Goal: Answer question/provide support

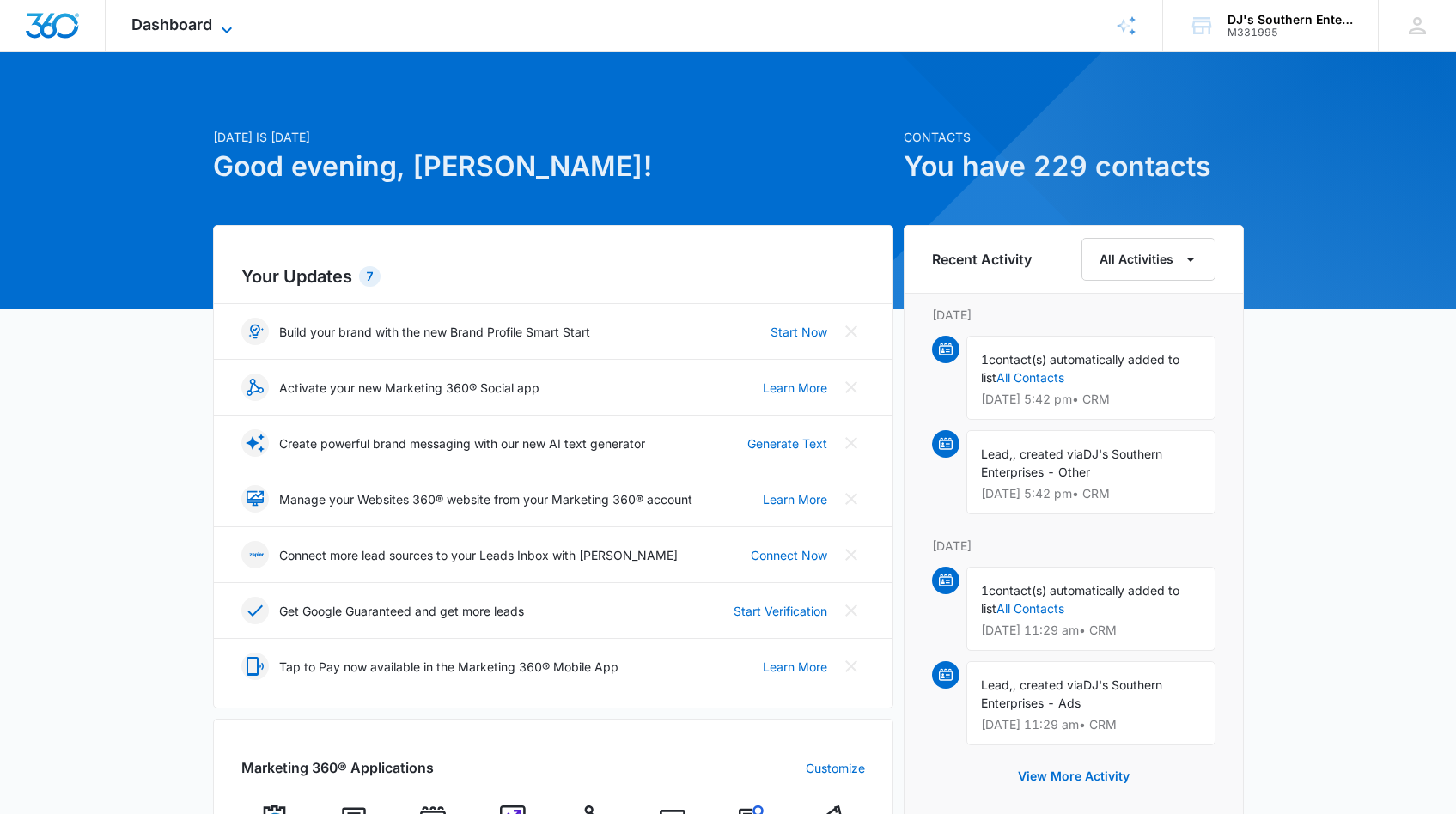
click at [225, 26] on icon at bounding box center [227, 30] width 21 height 21
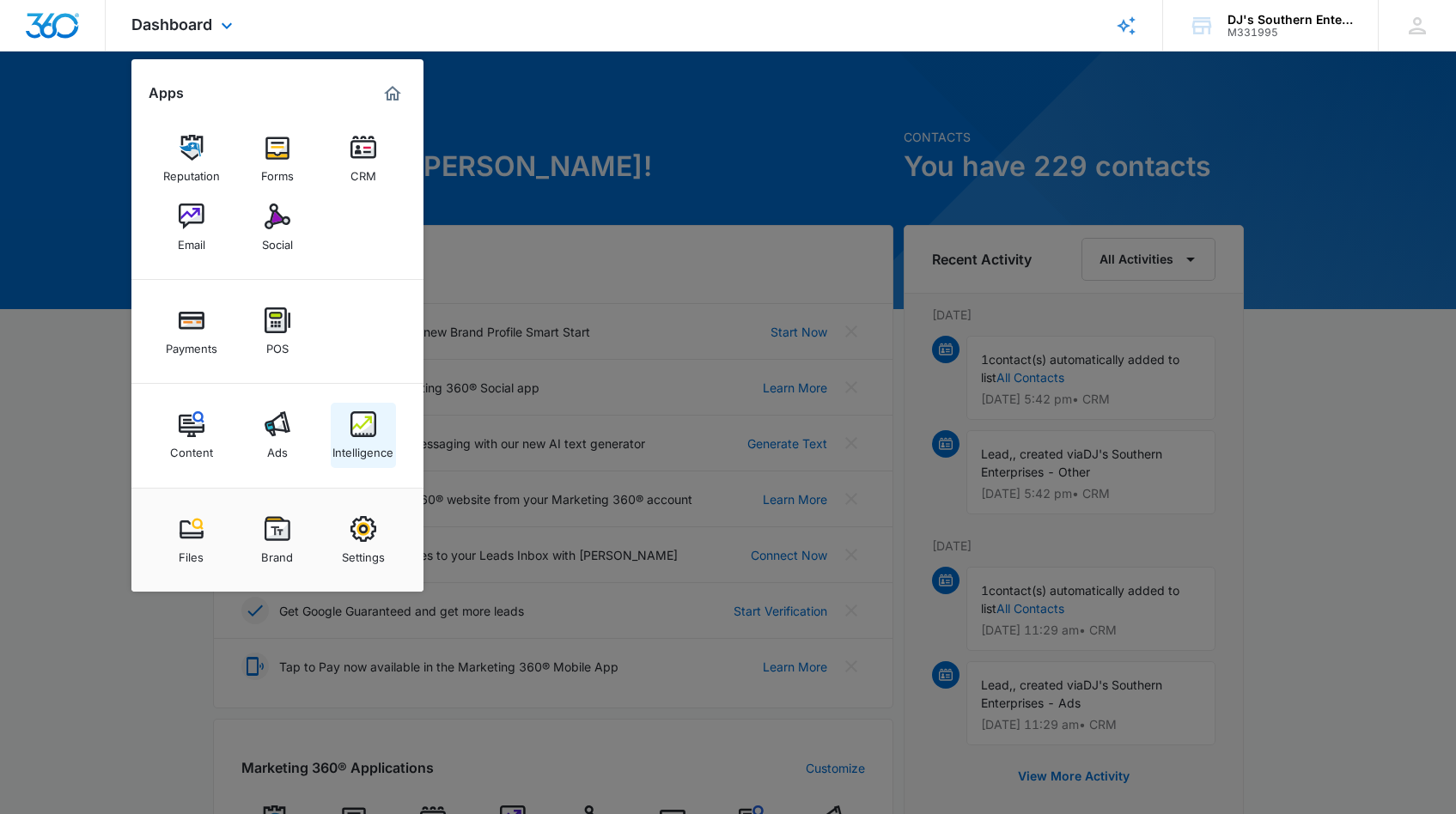
click at [360, 439] on div "Intelligence" at bounding box center [362, 448] width 61 height 22
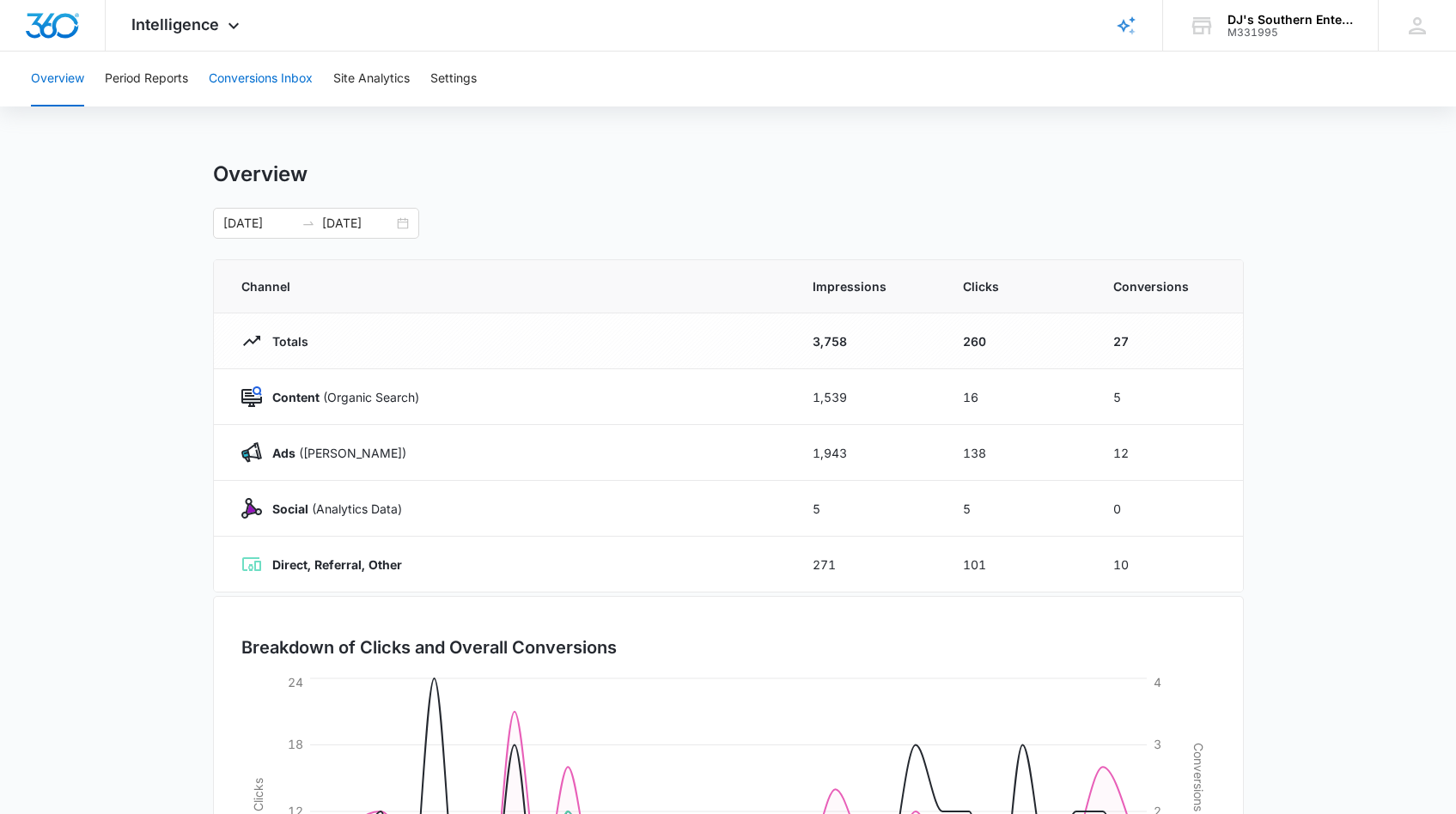
click at [257, 77] on button "Conversions Inbox" at bounding box center [261, 79] width 104 height 55
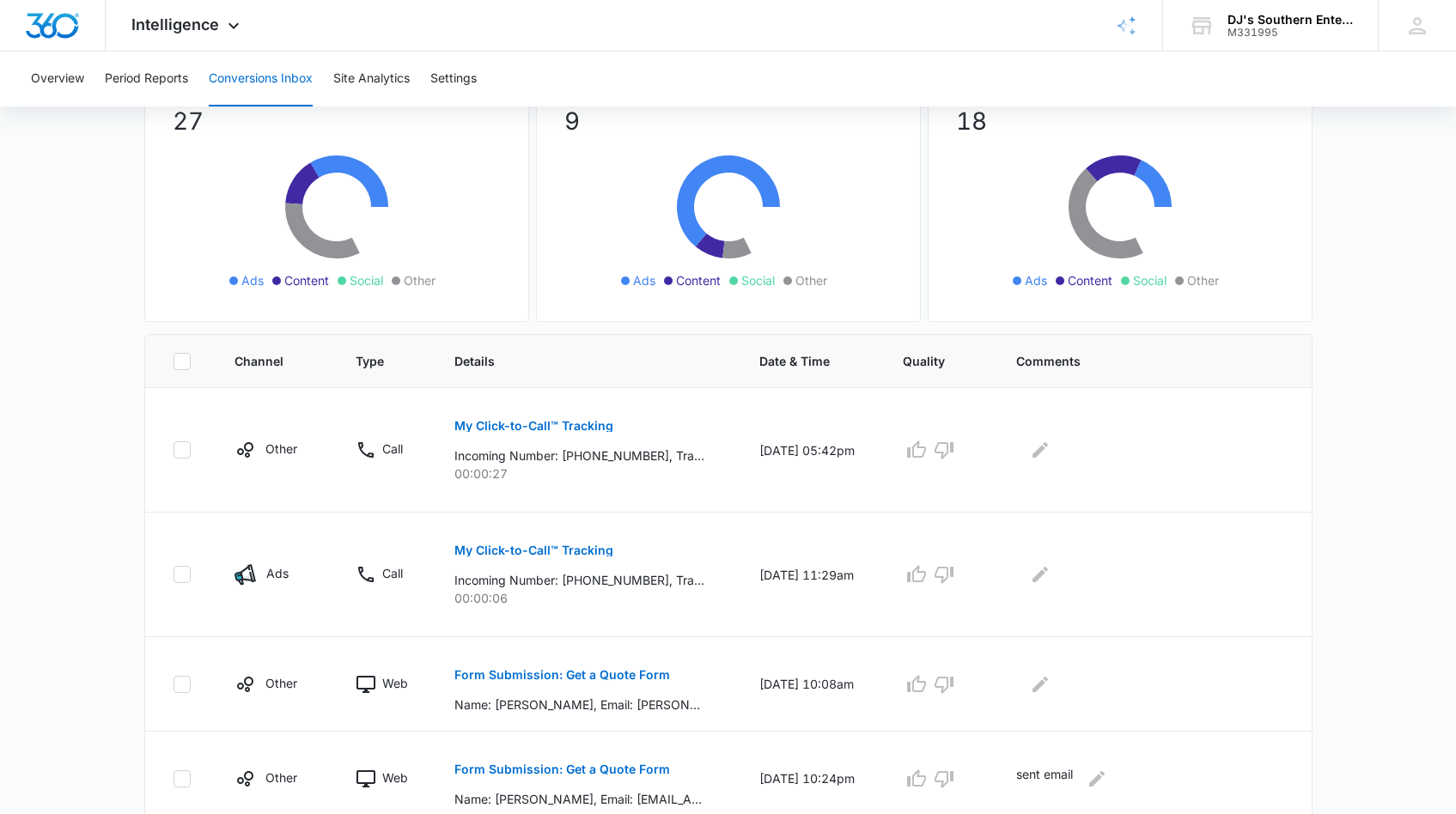
scroll to position [234, 0]
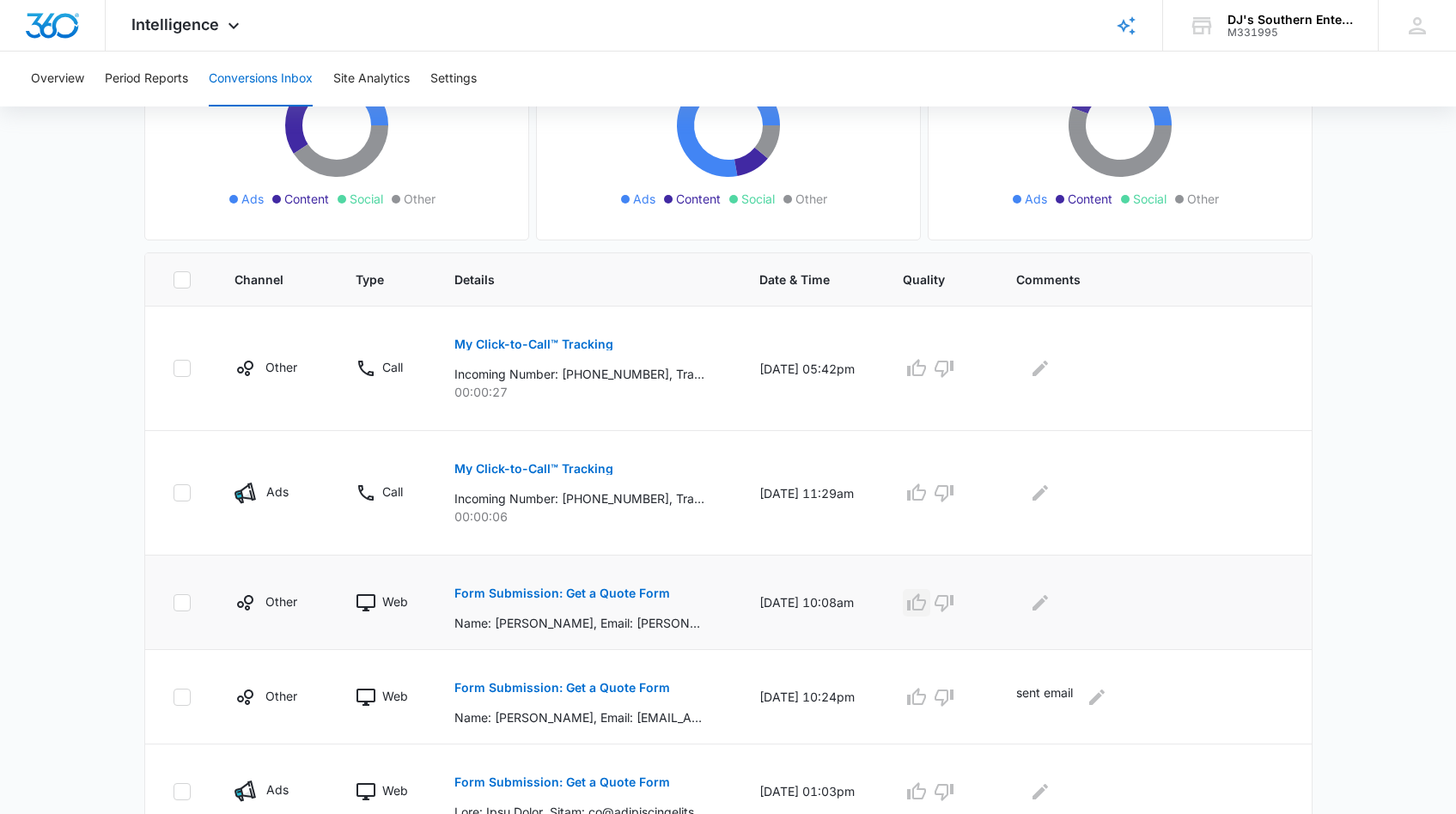
click at [926, 607] on icon "button" at bounding box center [916, 603] width 21 height 21
click at [523, 463] on p "My Click-to-Call™ Tracking" at bounding box center [534, 468] width 159 height 12
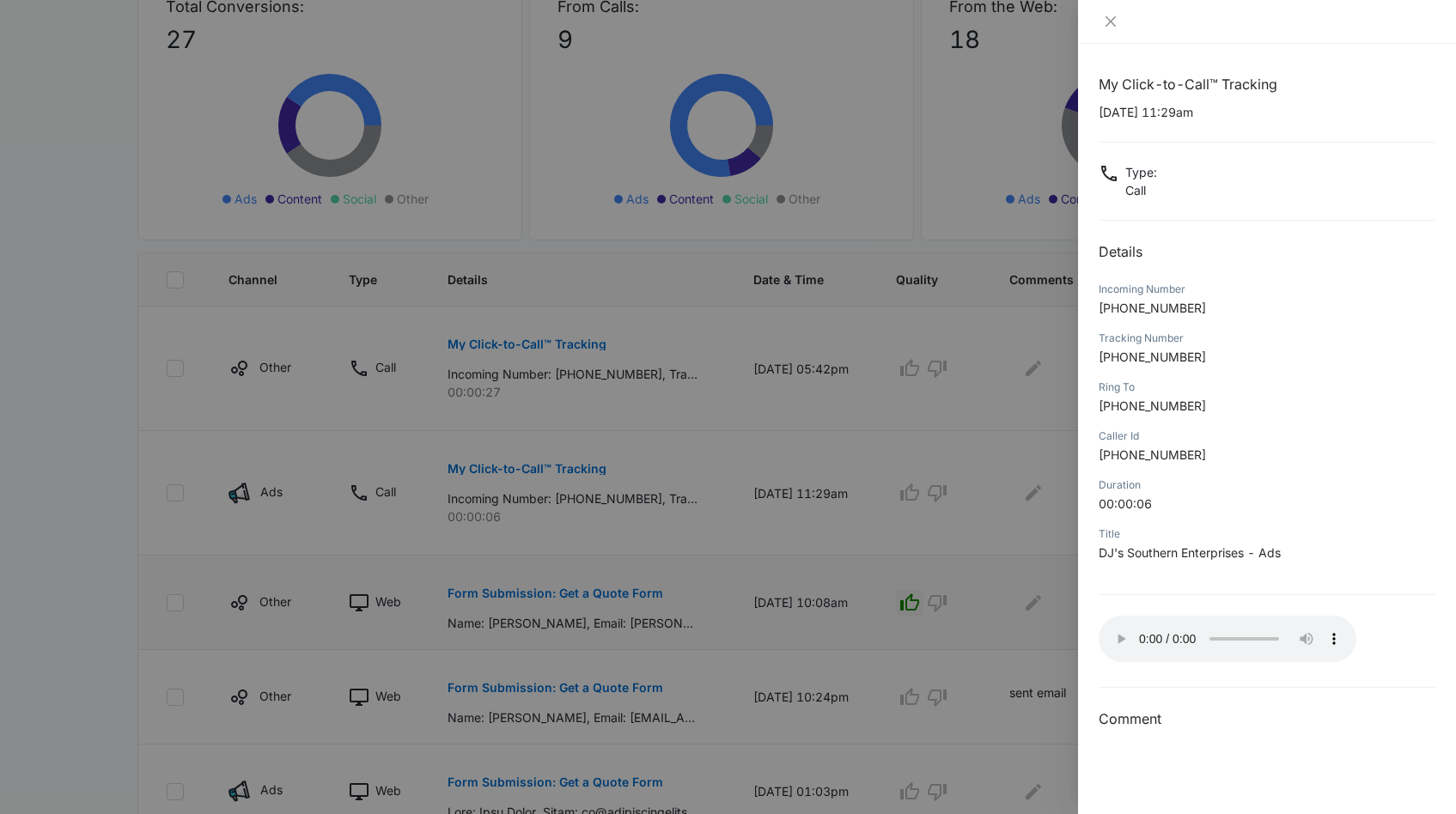
click at [1114, 633] on audio "Your browser does not support the audio tag." at bounding box center [1227, 638] width 258 height 47
click at [1110, 24] on icon "close" at bounding box center [1110, 21] width 14 height 14
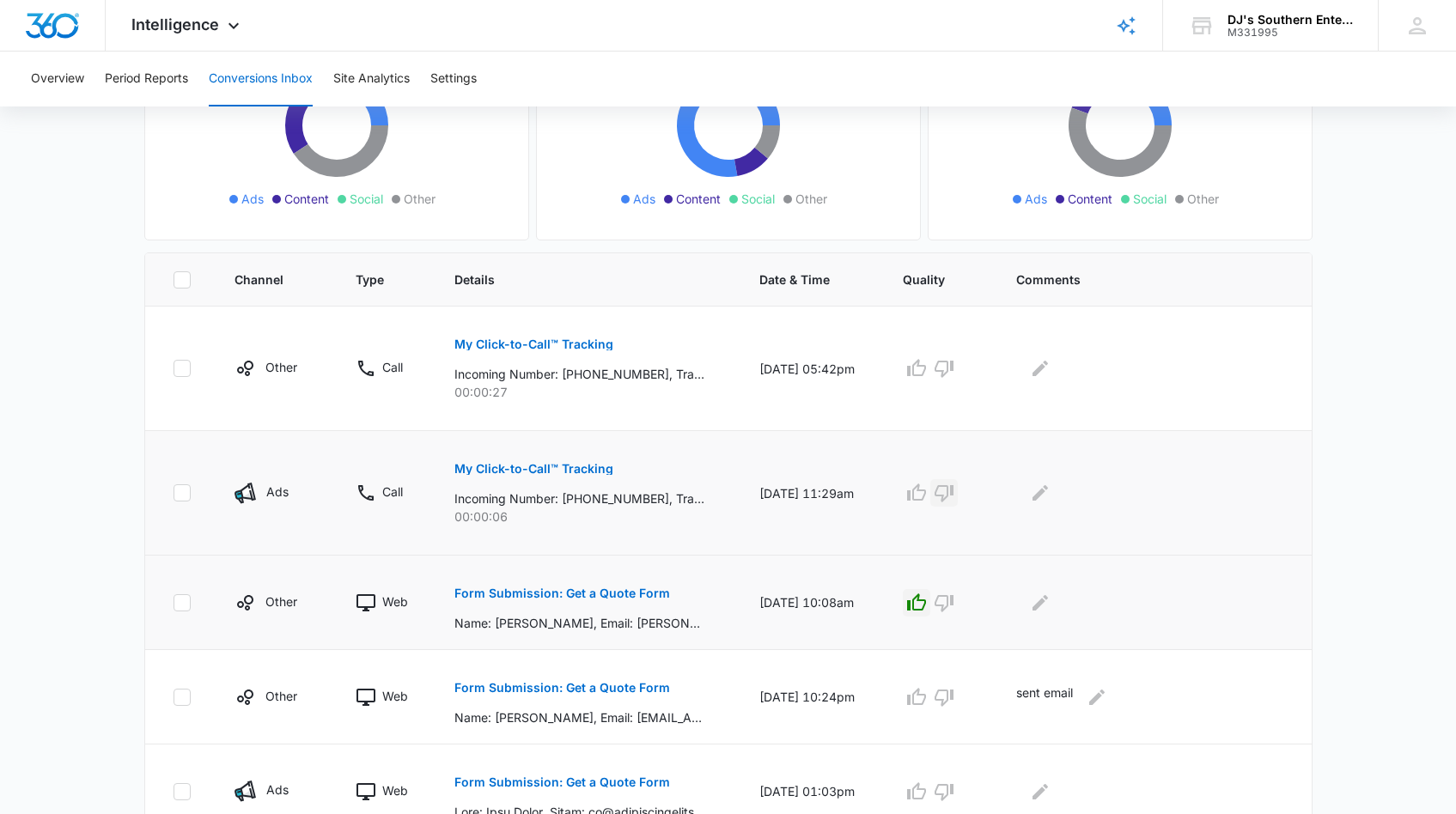
click at [953, 493] on icon "button" at bounding box center [944, 494] width 19 height 17
click at [954, 370] on icon "button" at bounding box center [944, 369] width 21 height 21
click at [1048, 368] on icon "Edit Comments" at bounding box center [1040, 368] width 16 height 16
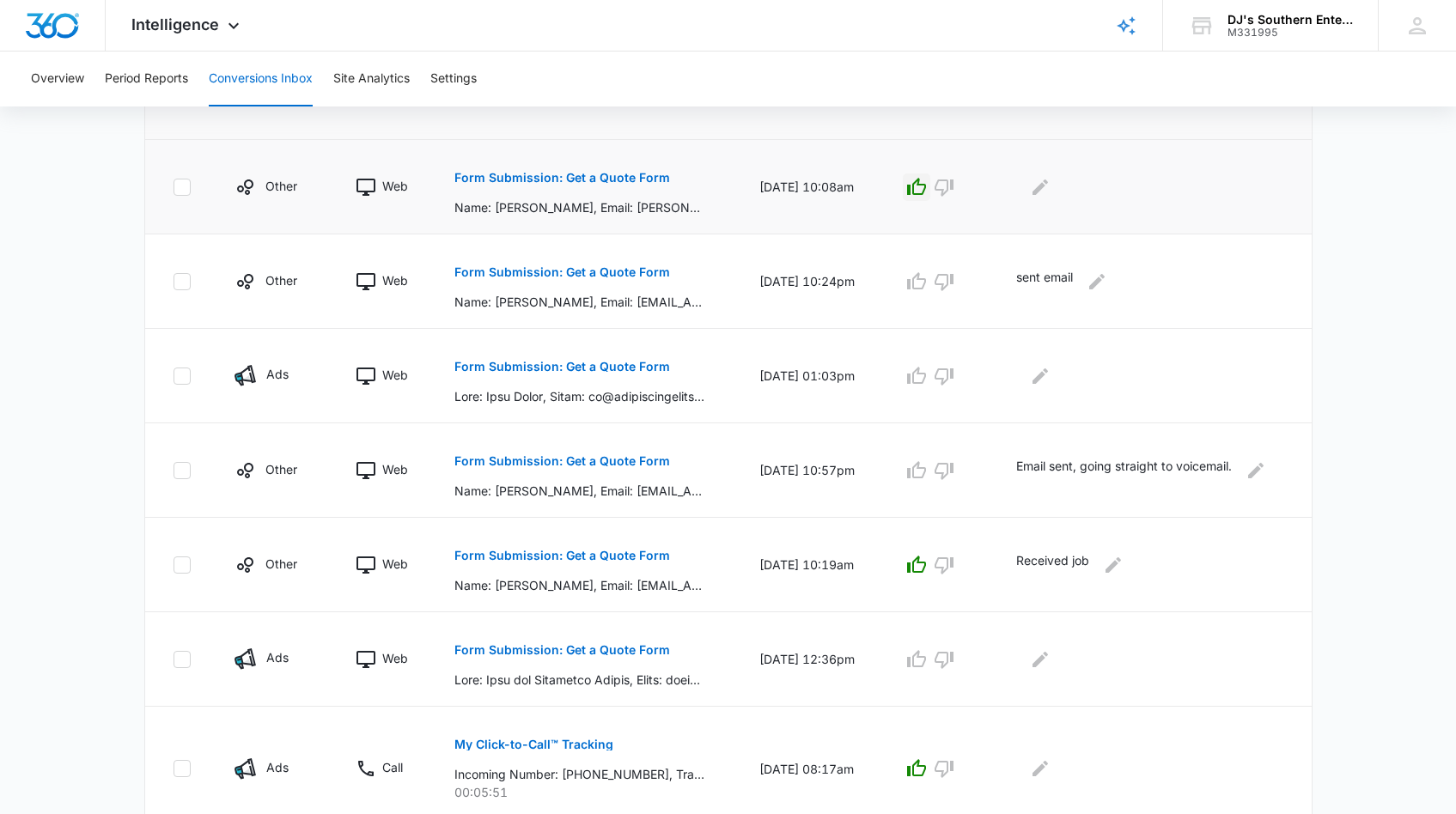
scroll to position [370, 0]
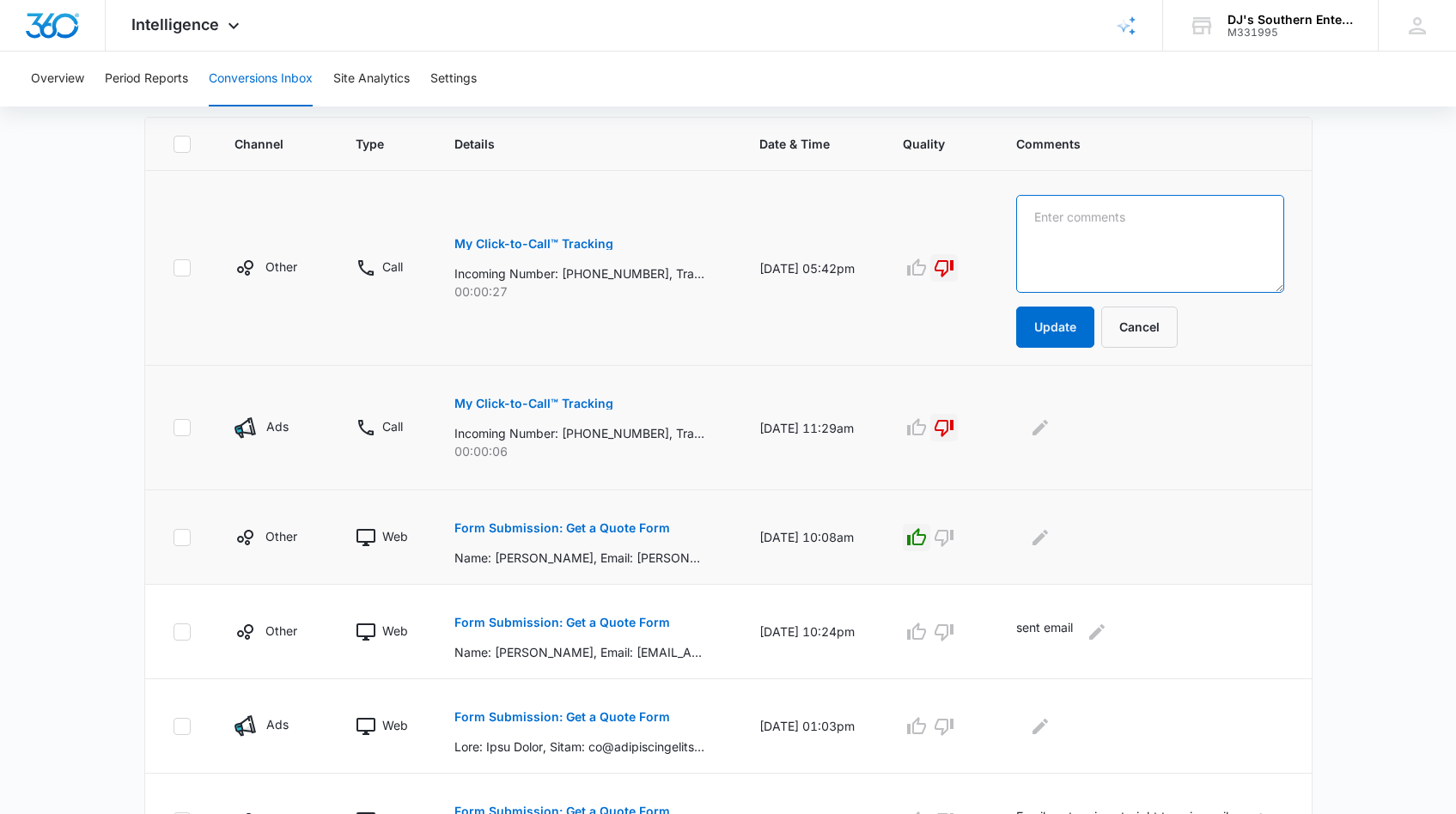
click at [1066, 230] on textarea at bounding box center [1150, 243] width 268 height 98
type textarea "E"
type textarea "We do not do Decking"
click at [1056, 329] on button "Update" at bounding box center [1055, 327] width 78 height 41
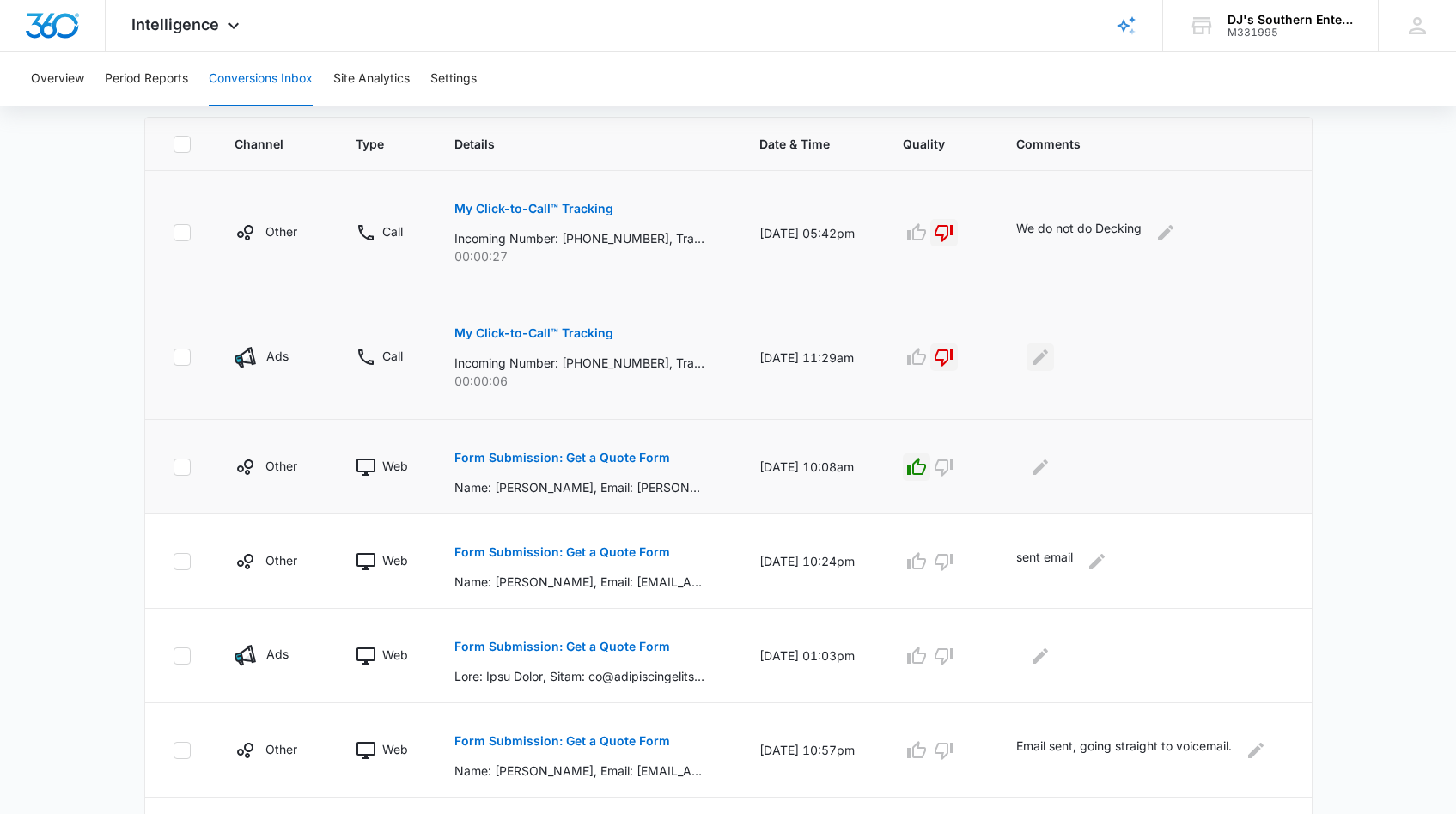
click at [1044, 359] on icon "Edit Comments" at bounding box center [1040, 357] width 16 height 16
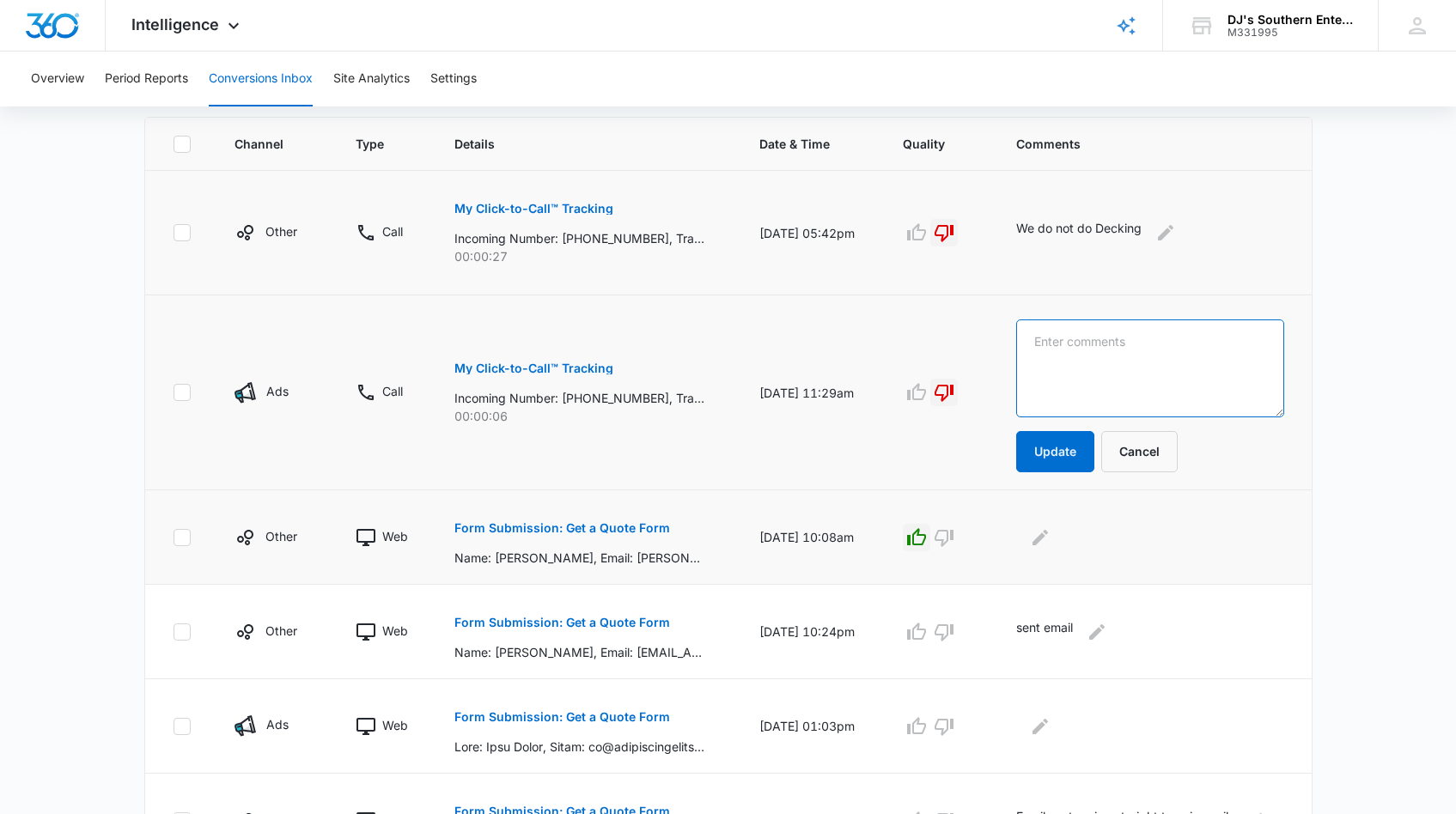
click at [1044, 359] on textarea at bounding box center [1150, 368] width 268 height 98
type textarea "No message"
click at [1056, 450] on button "Update" at bounding box center [1055, 451] width 78 height 41
click at [1053, 448] on button "Update" at bounding box center [1055, 451] width 78 height 41
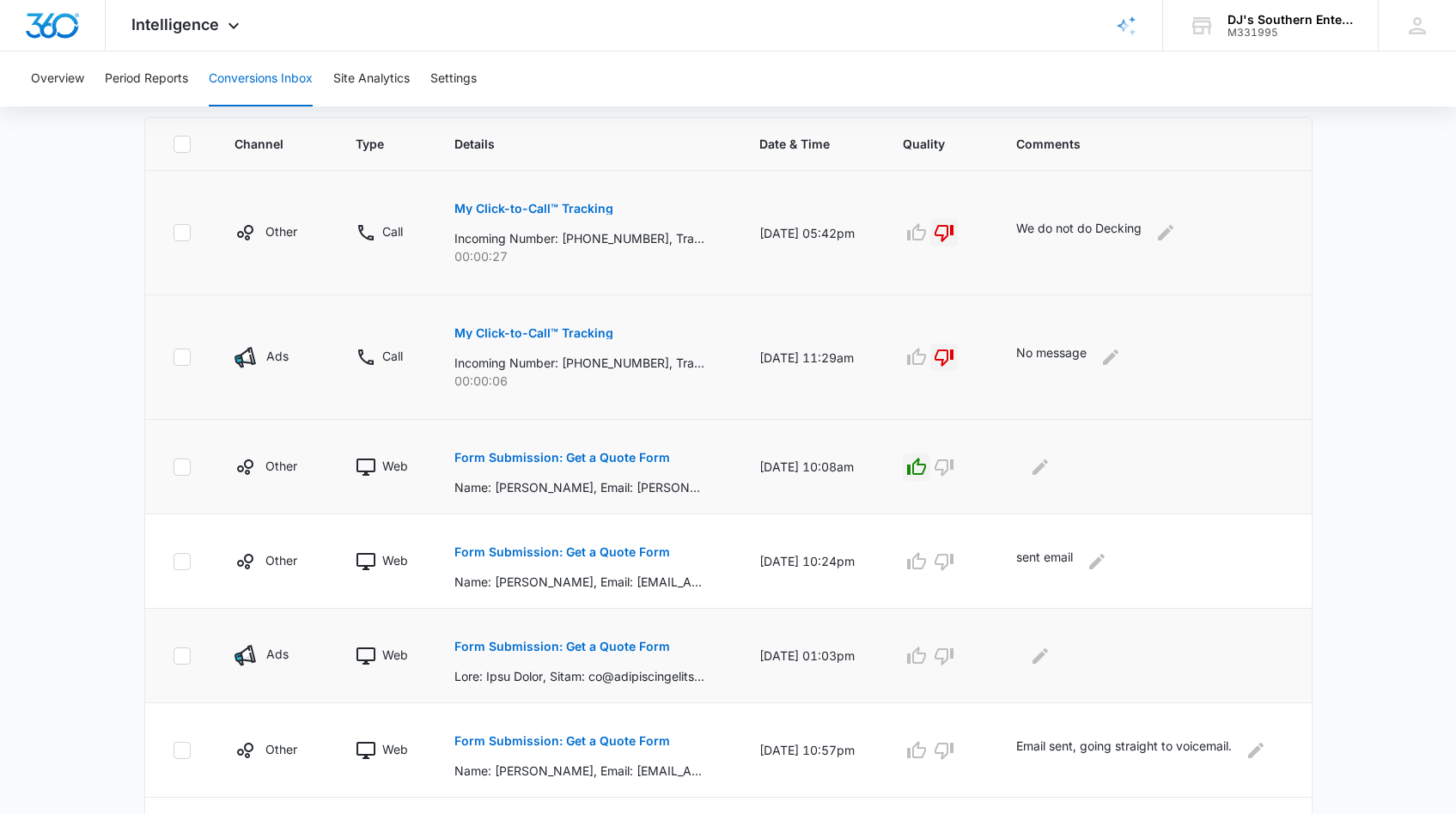
click at [541, 640] on p "Form Submission: Get a Quote Form" at bounding box center [562, 646] width 216 height 12
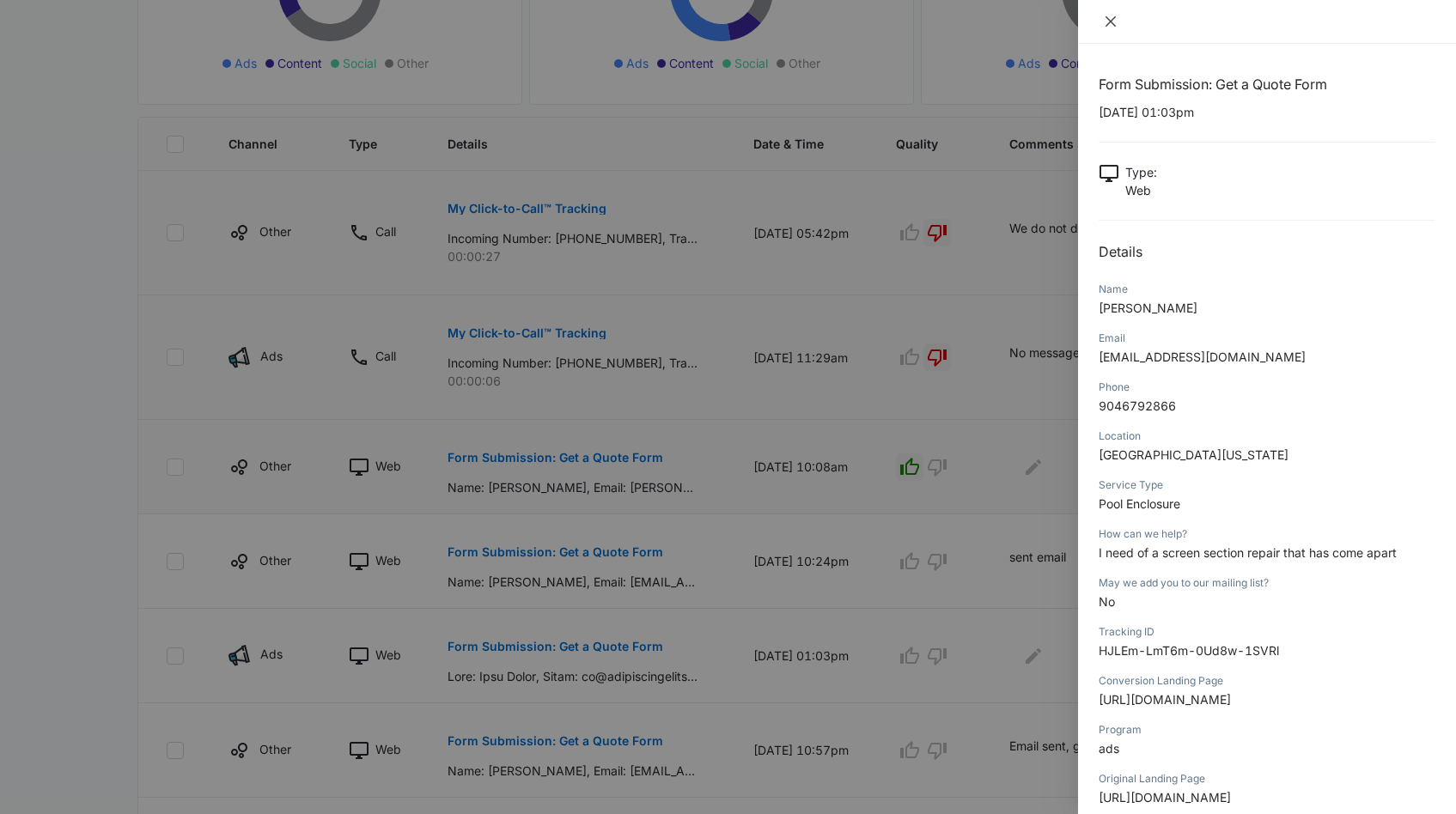
click at [1109, 21] on icon "close" at bounding box center [1109, 21] width 10 height 10
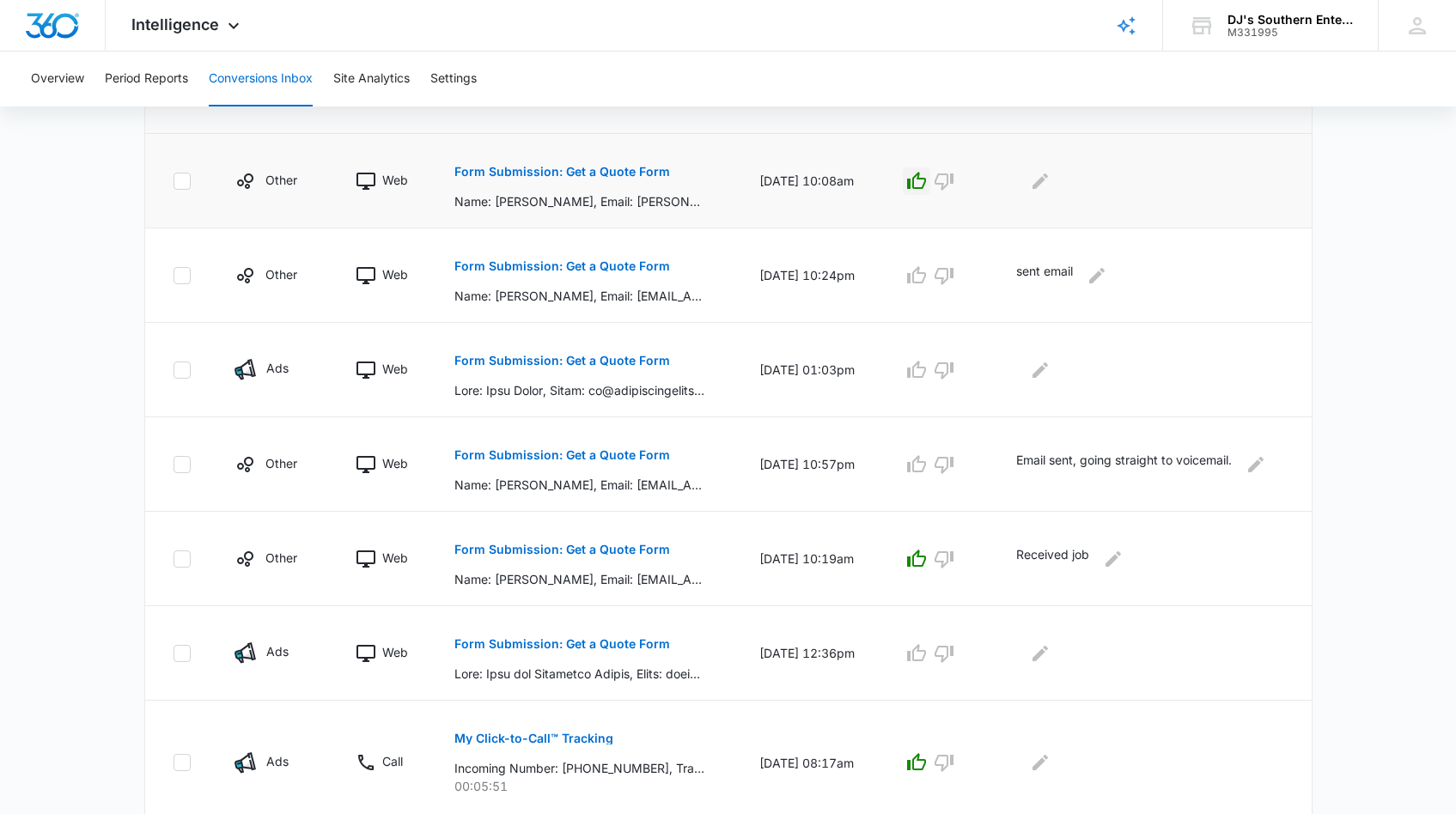
scroll to position [705, 0]
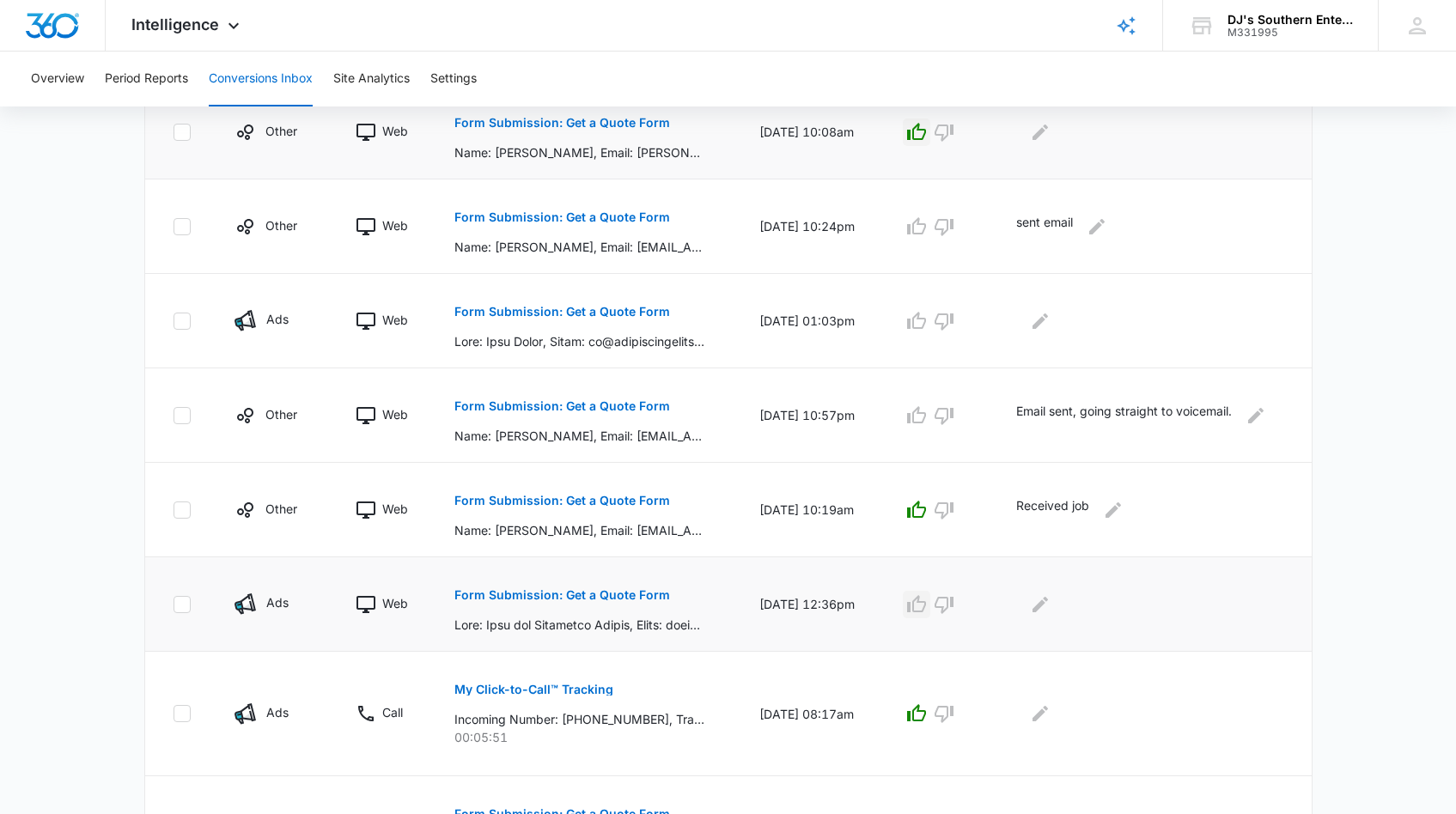
click at [923, 609] on icon "button" at bounding box center [916, 604] width 19 height 17
click at [1050, 605] on icon "Edit Comments" at bounding box center [1040, 605] width 21 height 21
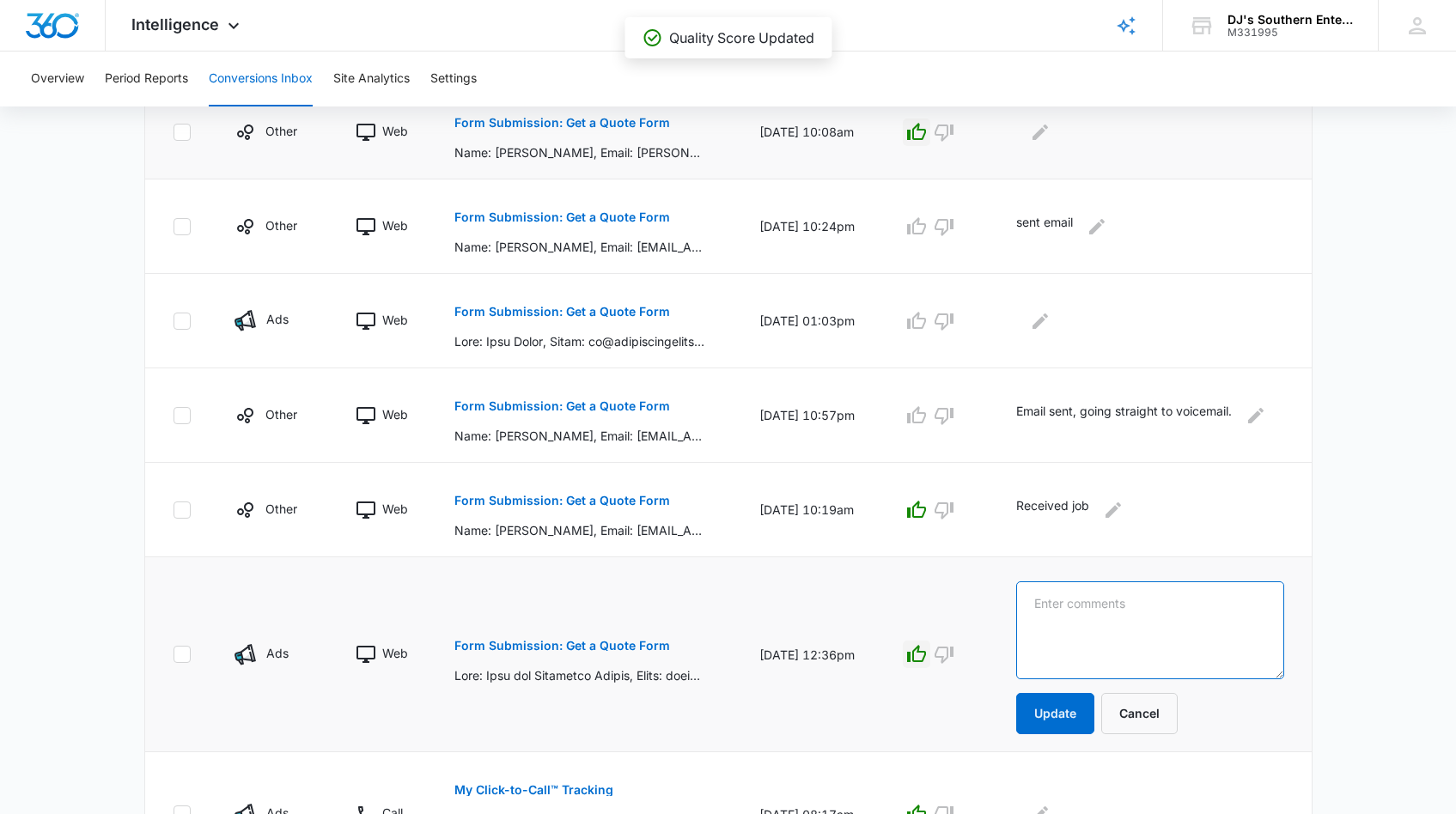
click at [1053, 605] on textarea at bounding box center [1150, 630] width 268 height 98
type textarea "Received job"
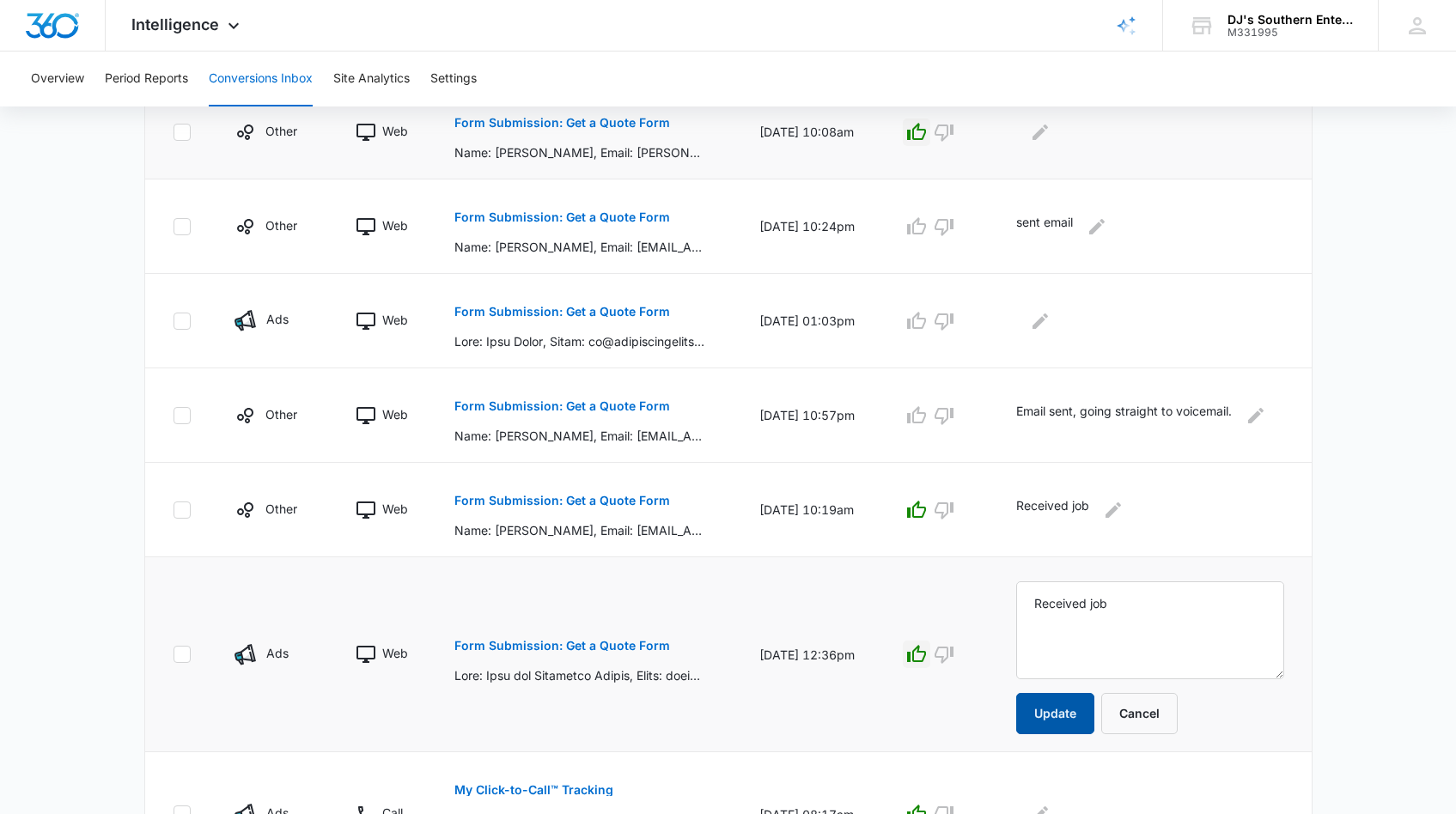
click at [1044, 709] on button "Update" at bounding box center [1055, 713] width 78 height 41
click at [1065, 718] on button "Update" at bounding box center [1055, 713] width 78 height 41
click at [1062, 712] on button "Update" at bounding box center [1055, 713] width 78 height 41
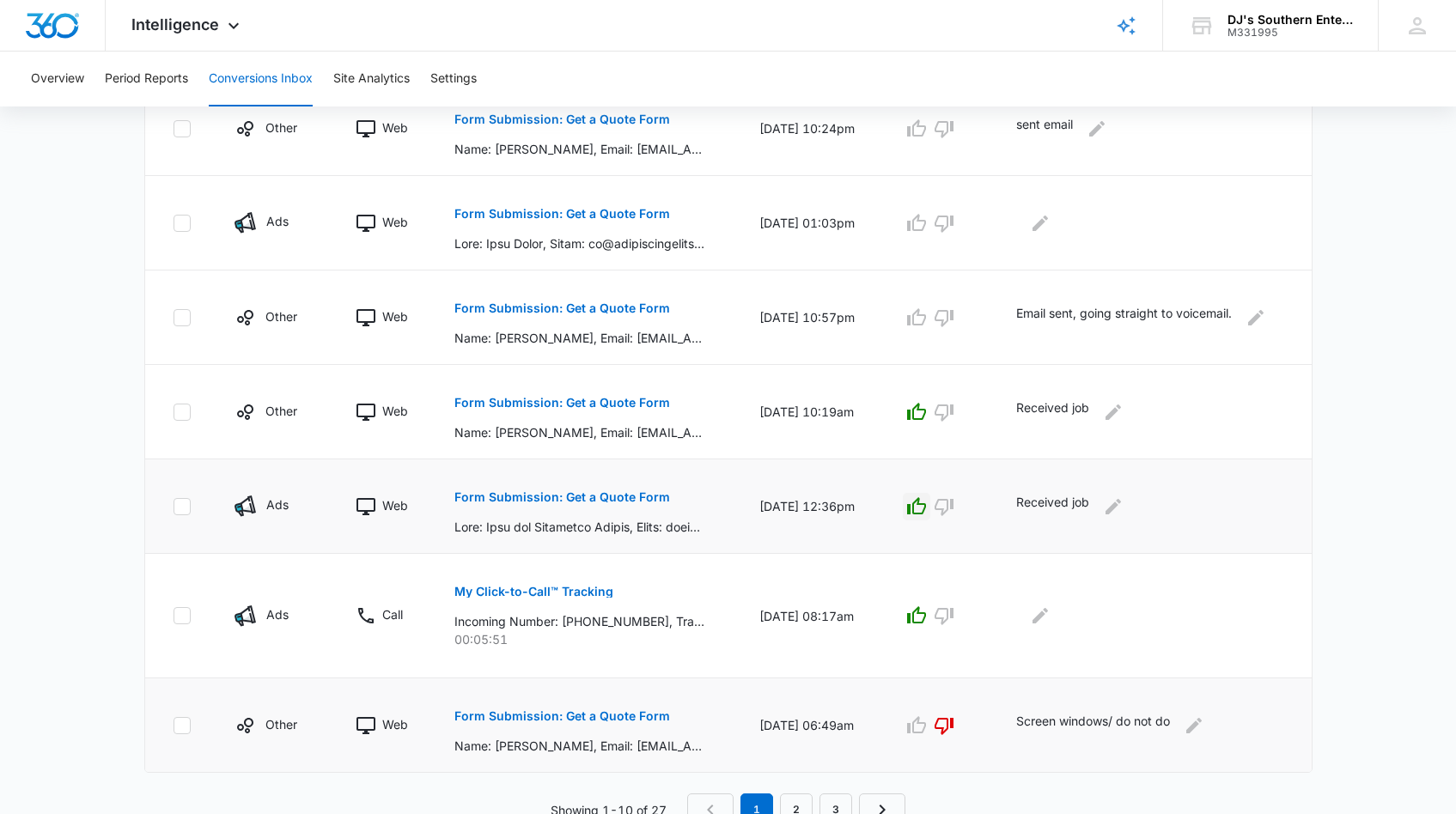
scroll to position [815, 0]
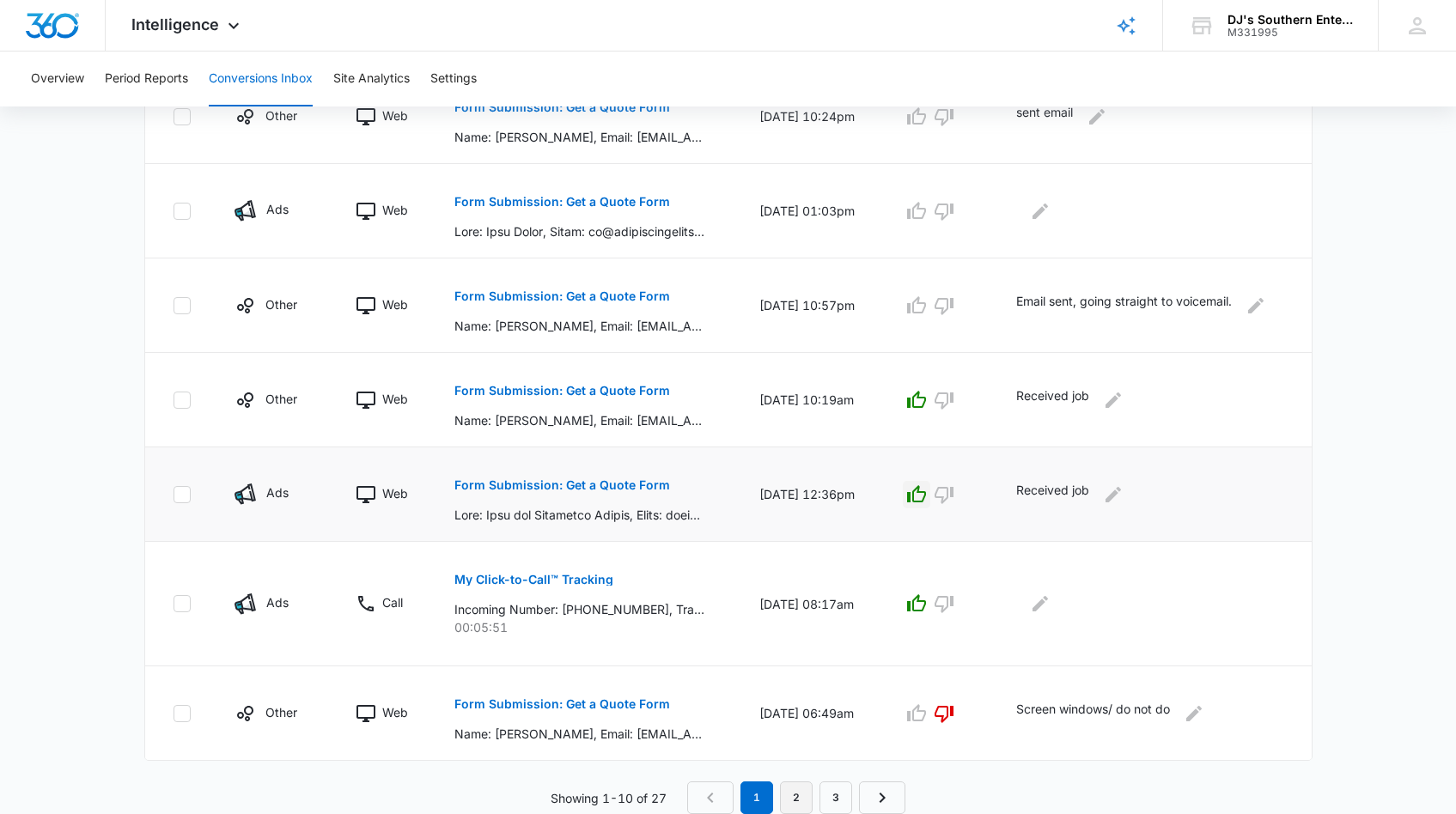
click at [800, 801] on link "2" at bounding box center [797, 798] width 33 height 33
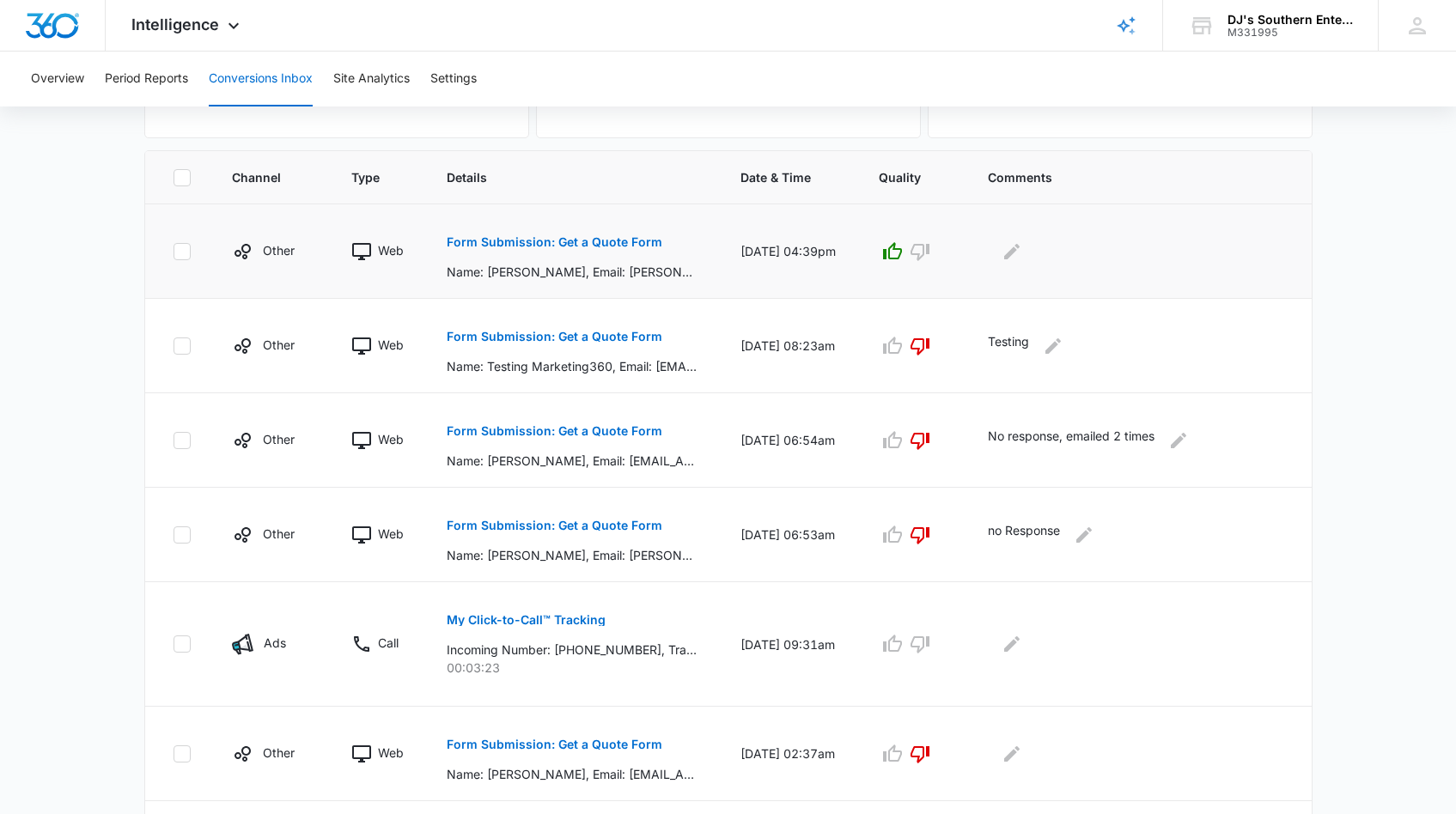
scroll to position [0, 0]
